Goal: Task Accomplishment & Management: Complete application form

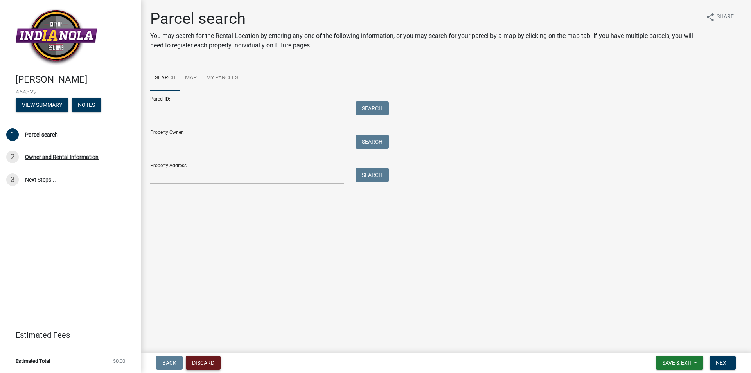
click at [200, 361] on button "Discard" at bounding box center [203, 363] width 35 height 14
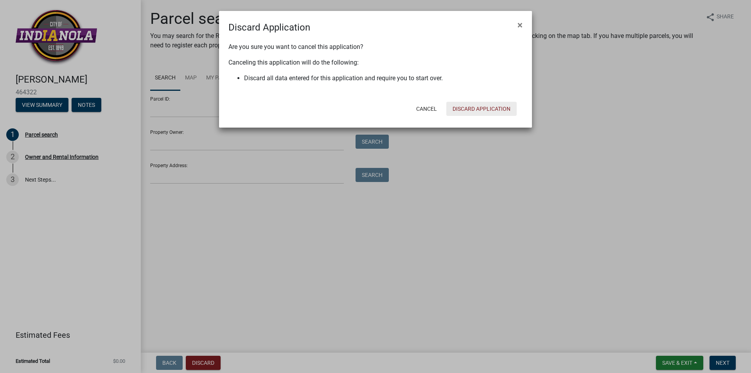
click at [495, 111] on button "Discard Application" at bounding box center [482, 109] width 70 height 14
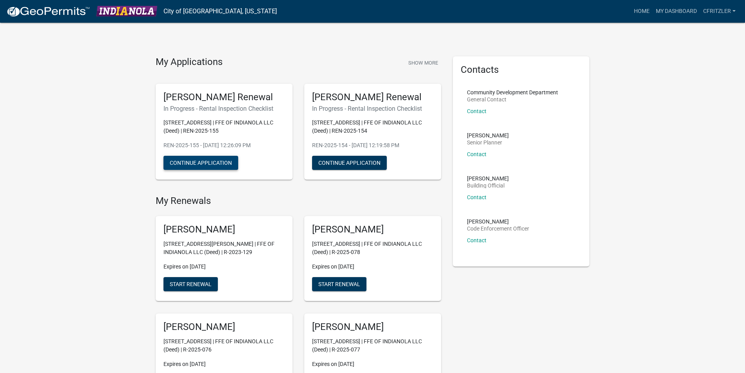
click at [215, 162] on button "Continue Application" at bounding box center [201, 163] width 75 height 14
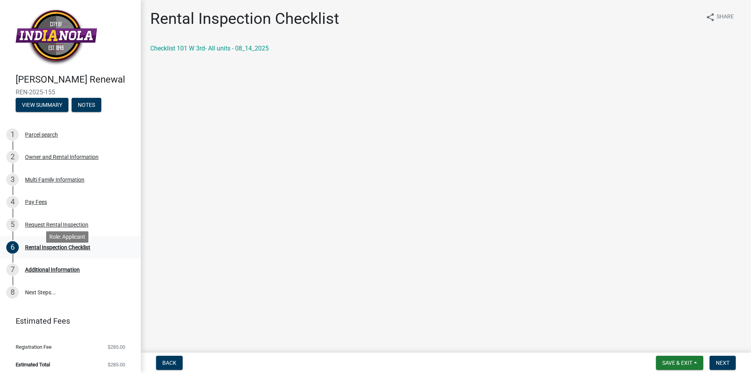
click at [37, 250] on div "Rental Inspection Checklist" at bounding box center [57, 247] width 65 height 5
click at [200, 50] on link "Checklist 101 W 3rd- All units - 08_14_2025" at bounding box center [209, 48] width 119 height 7
click at [683, 356] on button "Save & Exit" at bounding box center [679, 363] width 47 height 14
click at [679, 341] on button "Save & Exit" at bounding box center [672, 342] width 63 height 19
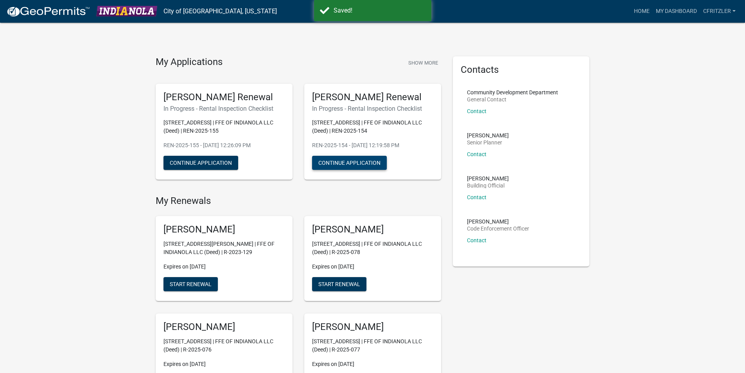
click at [365, 165] on button "Continue Application" at bounding box center [349, 163] width 75 height 14
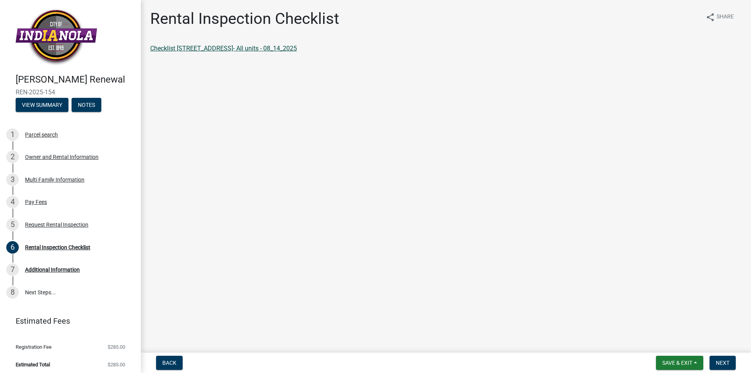
click at [254, 45] on link "Checklist [STREET_ADDRESS]- All units - 08_14_2025" at bounding box center [223, 48] width 147 height 7
click at [688, 358] on button "Save & Exit" at bounding box center [679, 363] width 47 height 14
click at [679, 342] on button "Save & Exit" at bounding box center [672, 342] width 63 height 19
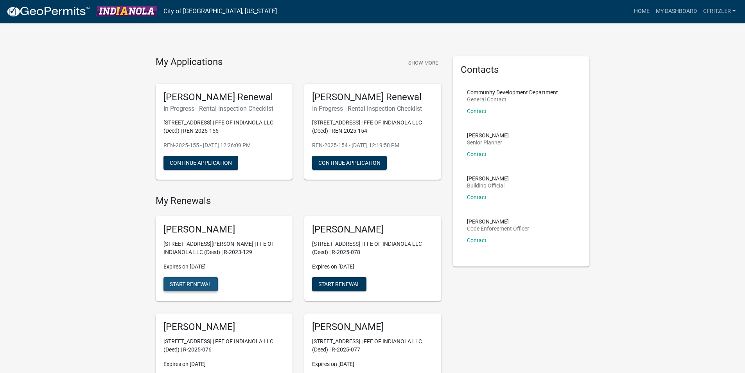
click at [209, 288] on button "Start Renewal" at bounding box center [191, 284] width 54 height 14
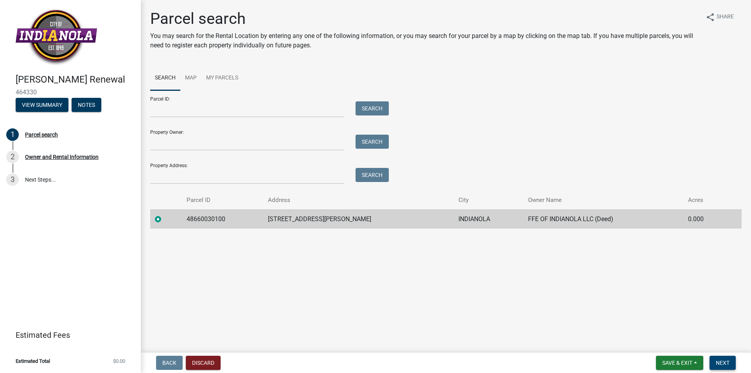
click at [721, 365] on span "Next" at bounding box center [723, 363] width 14 height 6
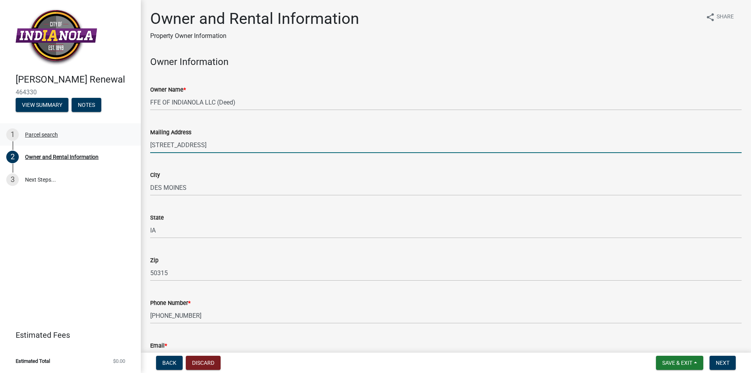
drag, startPoint x: 203, startPoint y: 142, endPoint x: 133, endPoint y: 144, distance: 70.5
click at [133, 144] on div "[PERSON_NAME] Renewal 464330 View Summary Notes 1 Parcel search 2 Owner and Ren…" at bounding box center [375, 186] width 751 height 373
type input "PO BOX 396"
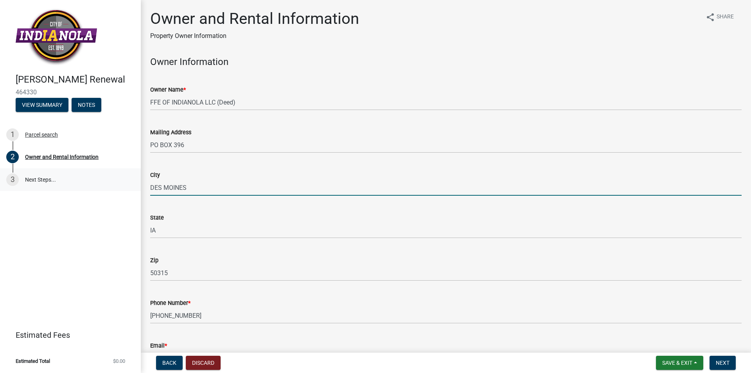
drag, startPoint x: 195, startPoint y: 188, endPoint x: 136, endPoint y: 187, distance: 59.1
click at [136, 187] on div "[PERSON_NAME] Renewal 464330 View Summary Notes 1 Parcel search 2 Owner and Ren…" at bounding box center [375, 186] width 751 height 373
type input "Berwick"
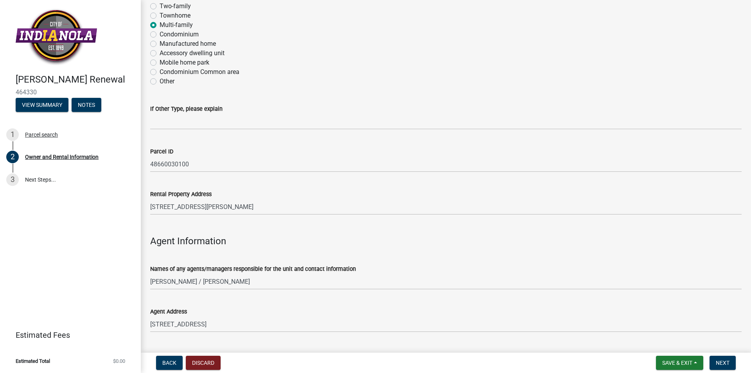
scroll to position [770, 0]
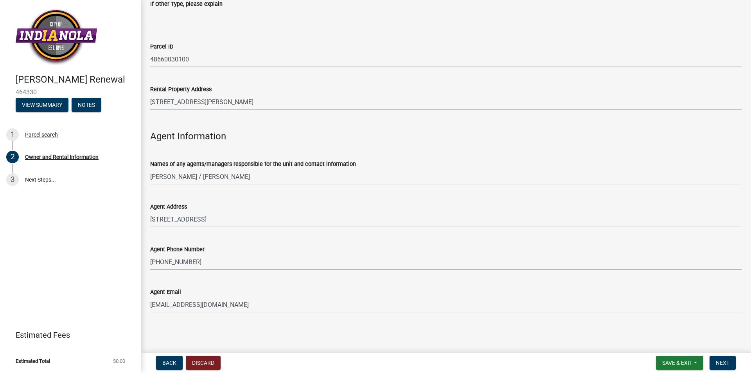
type input "50032"
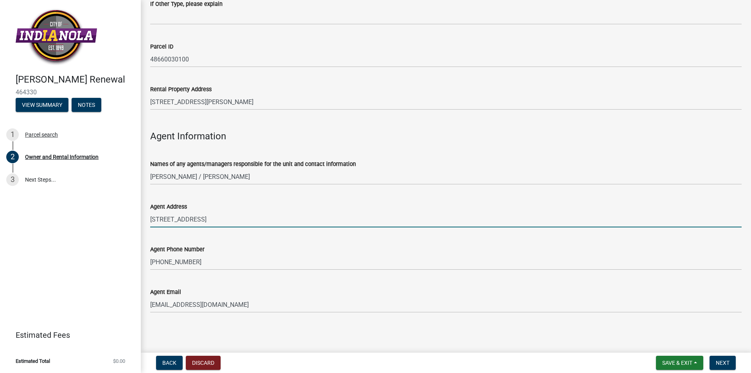
click at [181, 215] on input "[STREET_ADDRESS]" at bounding box center [446, 219] width 592 height 16
type input "PO BOX 396"
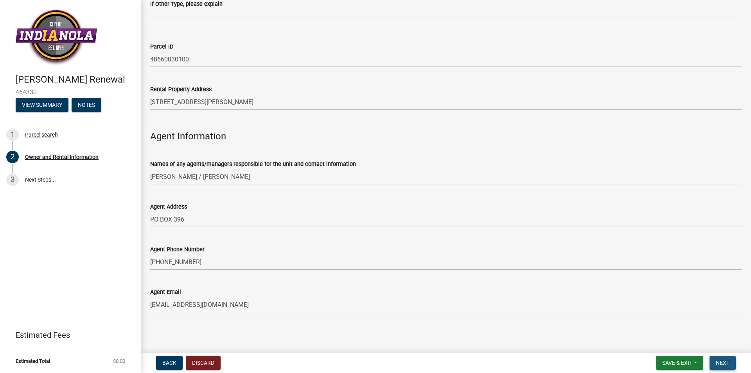
click at [713, 360] on button "Next" at bounding box center [723, 363] width 26 height 14
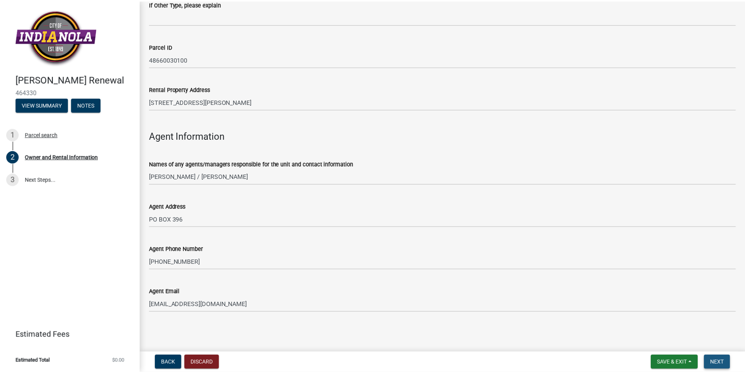
scroll to position [0, 0]
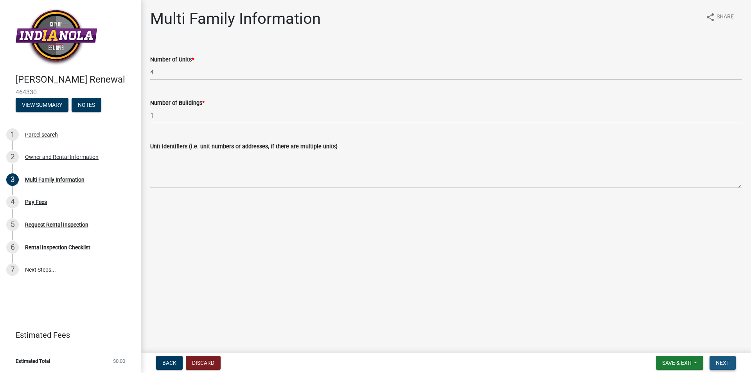
click at [713, 360] on button "Next" at bounding box center [723, 363] width 26 height 14
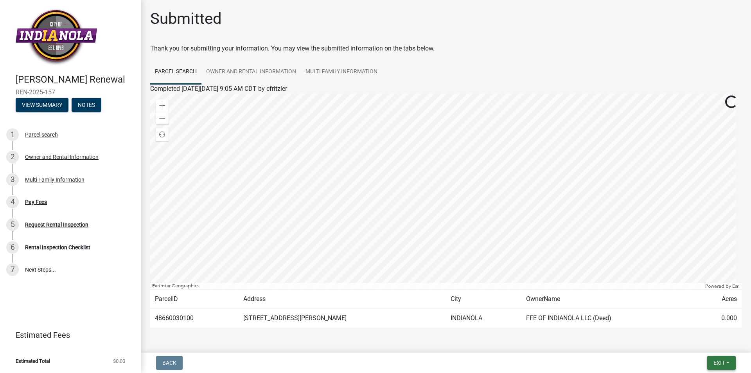
click at [714, 360] on span "Exit" at bounding box center [719, 363] width 11 height 6
click at [33, 205] on div "Pay Fees" at bounding box center [36, 201] width 22 height 5
click at [721, 362] on span "Exit" at bounding box center [719, 363] width 11 height 6
click at [712, 346] on button "Save & Exit" at bounding box center [704, 342] width 63 height 19
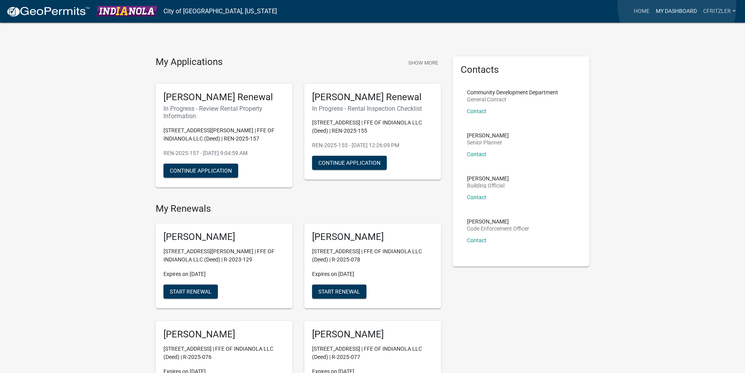
click at [677, 6] on link "My Dashboard" at bounding box center [676, 11] width 47 height 15
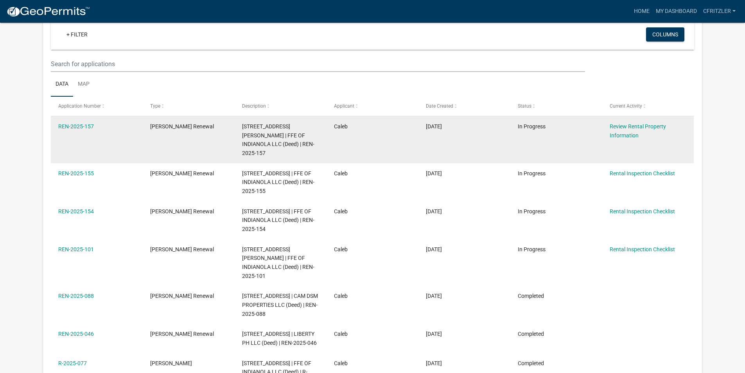
scroll to position [78, 0]
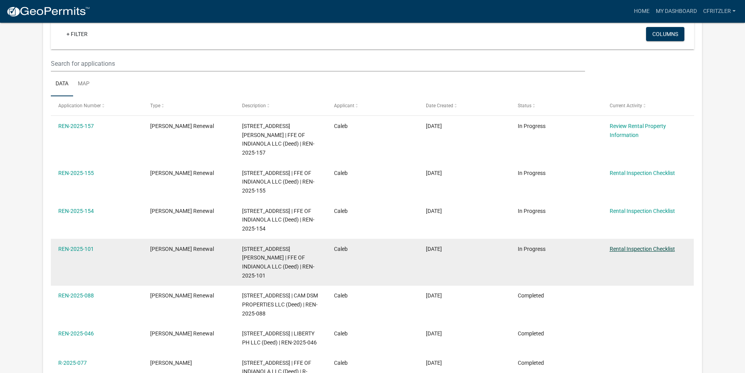
click at [642, 246] on link "Rental Inspection Checklist" at bounding box center [642, 249] width 65 height 6
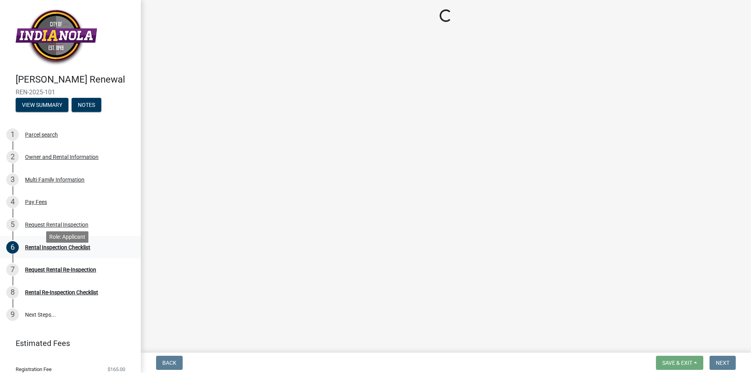
click at [63, 250] on div "Rental Inspection Checklist" at bounding box center [57, 247] width 65 height 5
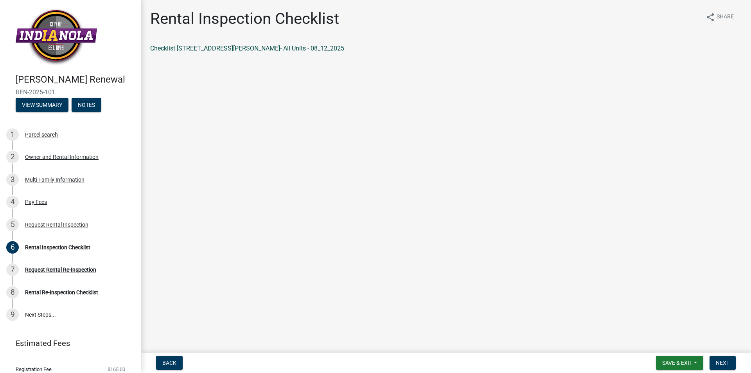
click at [216, 50] on link "Checklist [STREET_ADDRESS][PERSON_NAME]- All Units - 08_12_2025" at bounding box center [247, 48] width 194 height 7
